Goal: Task Accomplishment & Management: Use online tool/utility

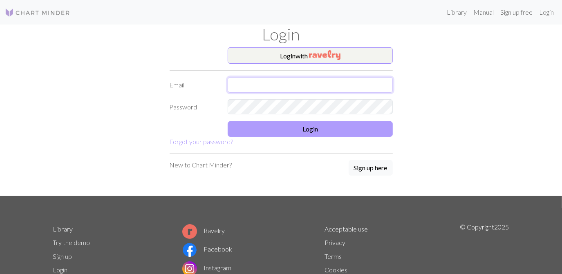
type input "[PERSON_NAME][EMAIL_ADDRESS][DOMAIN_NAME]"
click at [264, 125] on button "Login" at bounding box center [309, 129] width 165 height 16
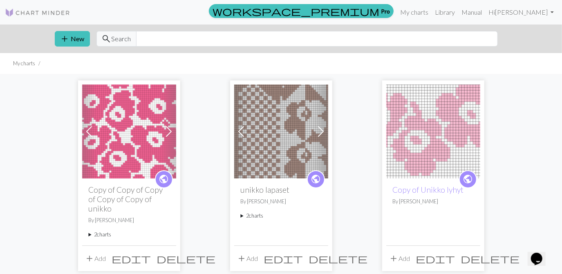
click at [148, 120] on img at bounding box center [129, 132] width 94 height 94
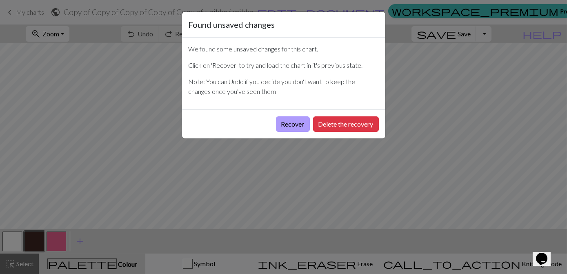
click at [294, 121] on button "Recover" at bounding box center [293, 124] width 34 height 16
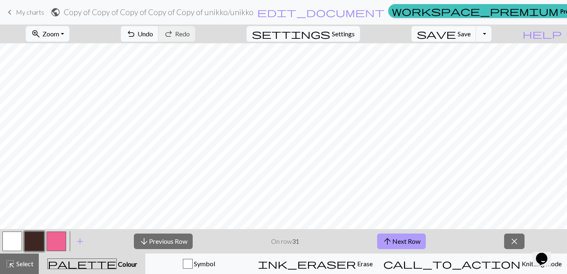
click at [408, 243] on button "arrow_upward Next Row" at bounding box center [401, 242] width 49 height 16
